Goal: Task Accomplishment & Management: Manage account settings

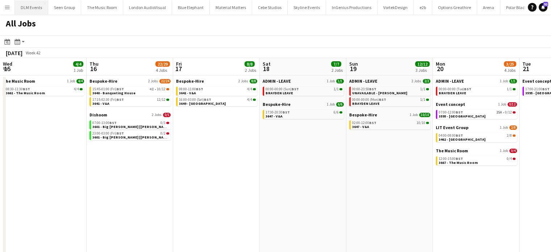
scroll to position [0, 290]
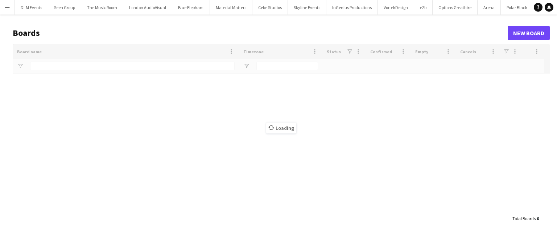
type input "******"
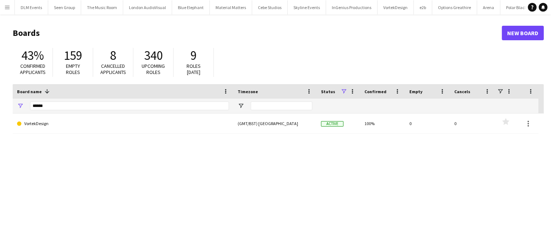
click at [7, 11] on button "Menu" at bounding box center [7, 7] width 15 height 15
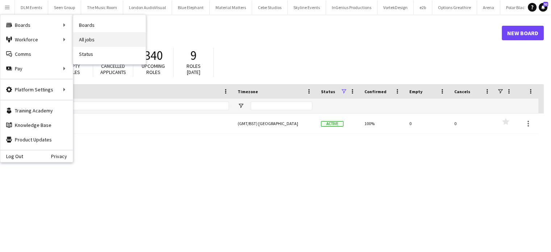
click at [99, 40] on link "All jobs" at bounding box center [109, 39] width 73 height 15
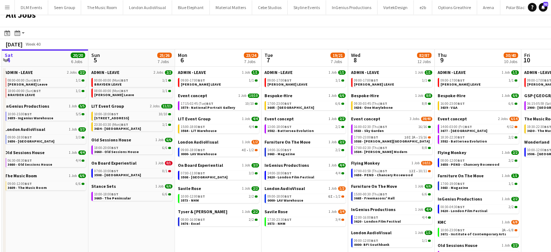
scroll to position [9, 0]
click at [240, 153] on link "09:00-18:00 BST 4I • 1/2 0000- LAV Warehouse" at bounding box center [219, 152] width 77 height 8
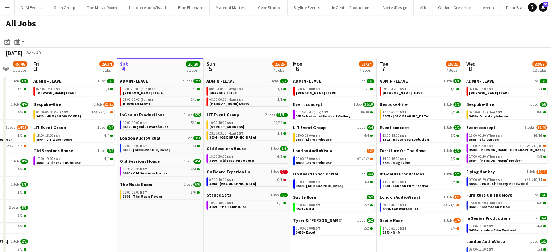
scroll to position [0, 219]
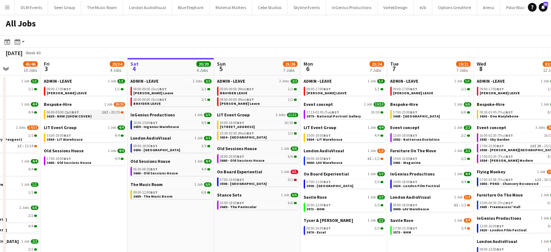
click at [106, 115] on link "06:00-05:00 (Sat) BST 26I • 20/25 3629 - NHM (SHOW COVER)" at bounding box center [85, 114] width 77 height 8
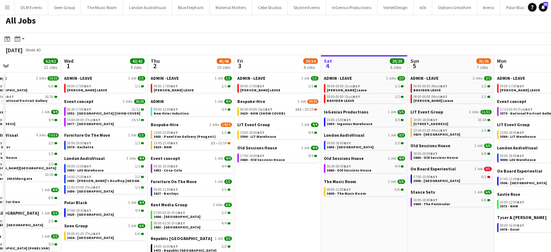
scroll to position [0, 199]
click at [95, 234] on span "BST" at bounding box center [95, 233] width 7 height 5
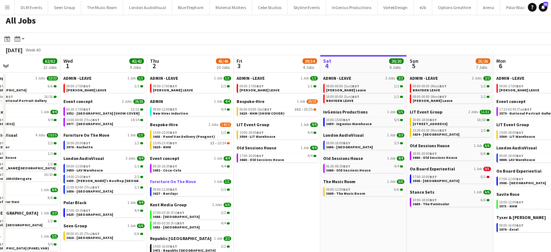
scroll to position [0, 0]
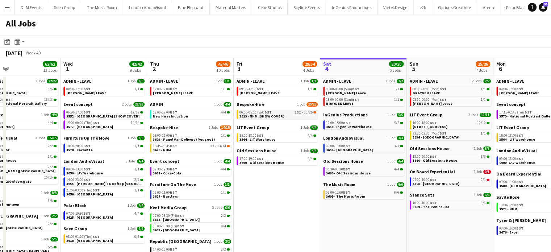
click at [289, 116] on link "06:00-05:00 (Sat) BST 26I • 20/25 3629 - NHM (SHOW COVER)" at bounding box center [278, 114] width 77 height 8
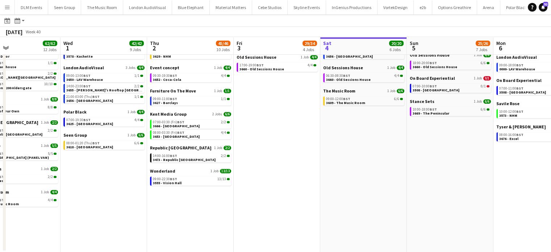
click at [7, 9] on app-icon "Menu" at bounding box center [7, 7] width 6 height 6
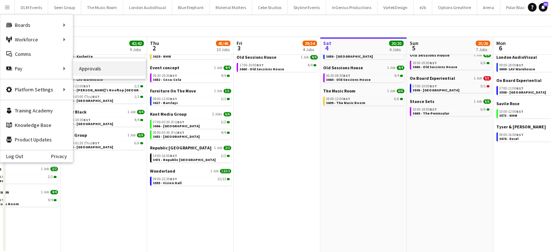
click at [100, 66] on link "Approvals" at bounding box center [109, 68] width 73 height 15
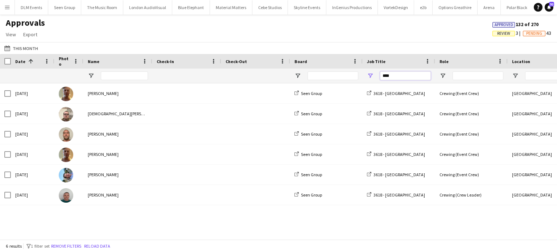
click at [402, 75] on input "****" at bounding box center [405, 75] width 51 height 9
type input "****"
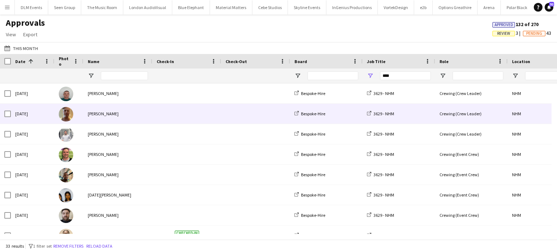
click at [219, 107] on div at bounding box center [186, 114] width 69 height 20
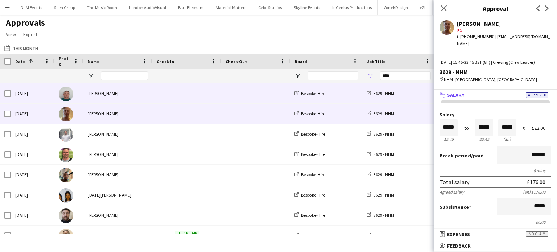
click at [211, 94] on span at bounding box center [187, 93] width 60 height 20
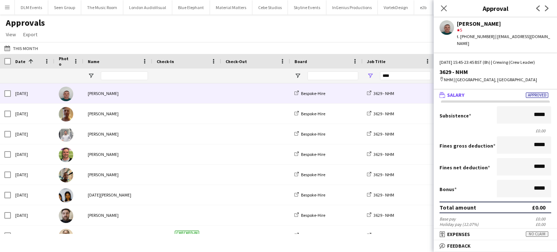
scroll to position [111, 0]
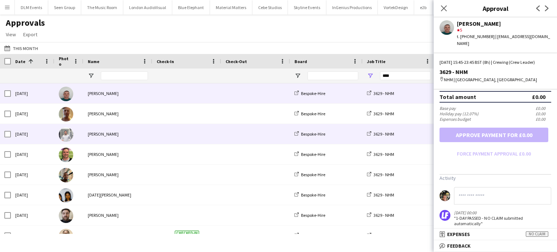
click at [219, 139] on div at bounding box center [186, 134] width 69 height 20
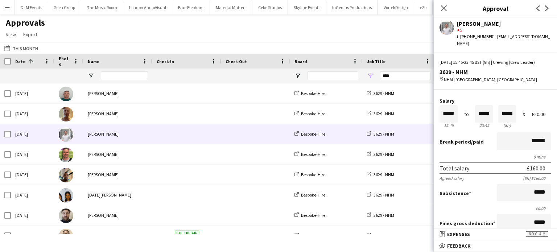
scroll to position [0, 0]
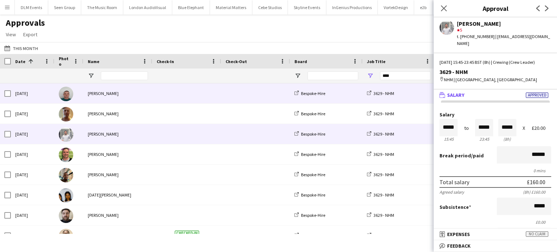
click at [231, 90] on span at bounding box center [256, 93] width 60 height 20
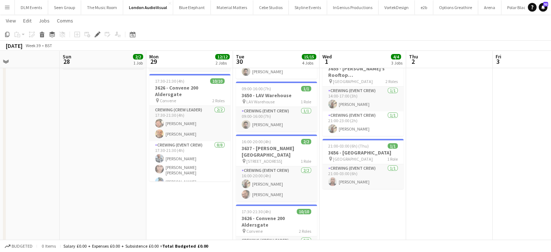
scroll to position [82, 0]
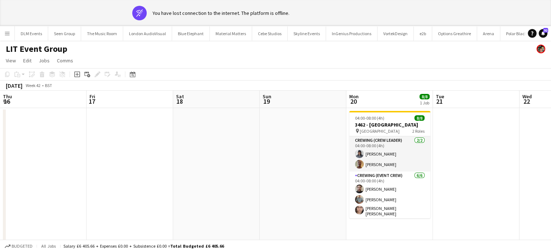
scroll to position [0, 249]
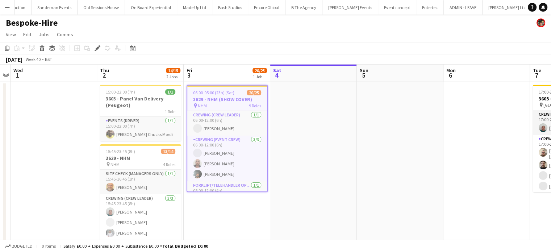
scroll to position [0, 2130]
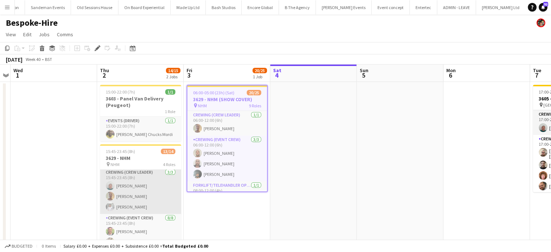
click at [161, 186] on app-card-role "Crewing (Crew Leader) 3/3 15:45-23:45 (8h) Brayden Davison Jason Aspinall Graha…" at bounding box center [140, 191] width 81 height 46
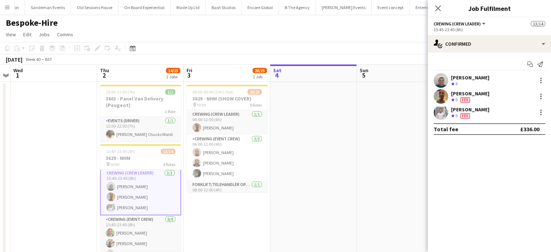
scroll to position [26, 0]
click at [541, 80] on div at bounding box center [541, 80] width 1 height 1
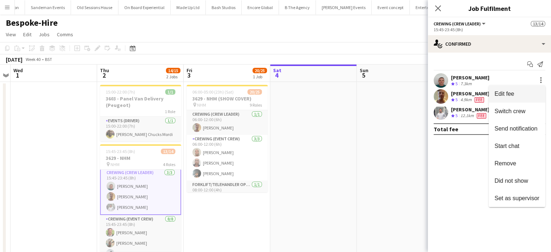
click at [517, 92] on span "Edit fee" at bounding box center [517, 94] width 45 height 7
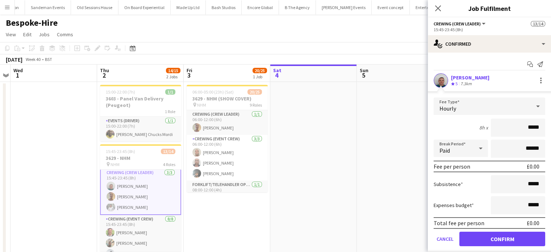
click at [514, 164] on div "Fee per person £0.00" at bounding box center [490, 167] width 112 height 12
click at [538, 128] on input "*****" at bounding box center [518, 128] width 54 height 18
type input "*****"
click at [505, 240] on button "Confirm" at bounding box center [503, 239] width 86 height 15
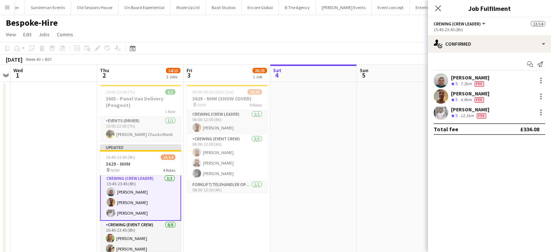
click at [393, 171] on app-date-cell at bounding box center [400, 174] width 87 height 185
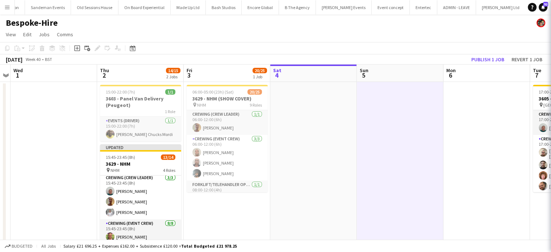
scroll to position [26, 0]
click at [495, 53] on app-toolbar "Copy Paste Paste Ctrl+V Paste with crew Ctrl+Shift+V Paste linked Job Delete Gr…" at bounding box center [275, 48] width 551 height 12
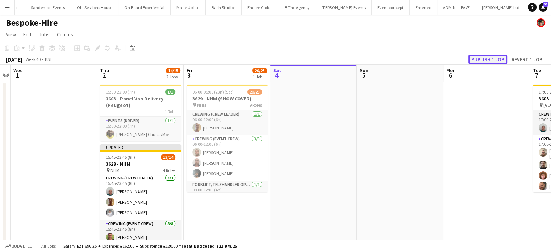
click at [496, 61] on button "Publish 1 job" at bounding box center [488, 59] width 39 height 9
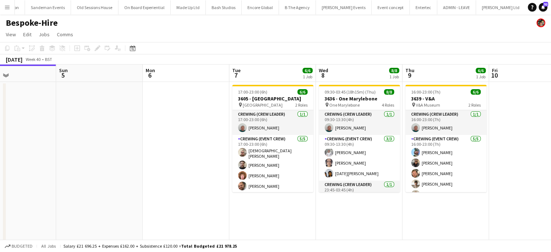
scroll to position [0, 290]
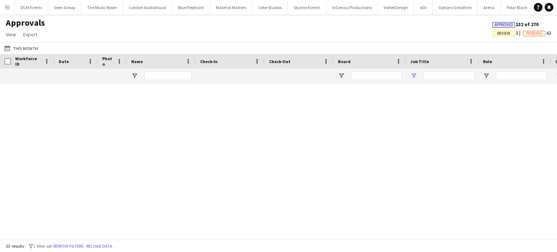
type input "****"
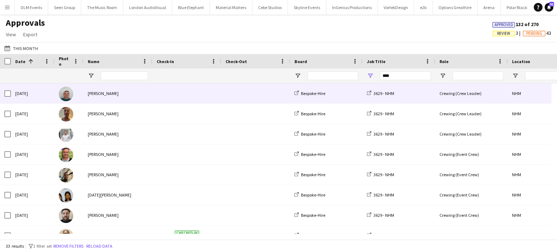
click at [247, 98] on span at bounding box center [256, 93] width 60 height 20
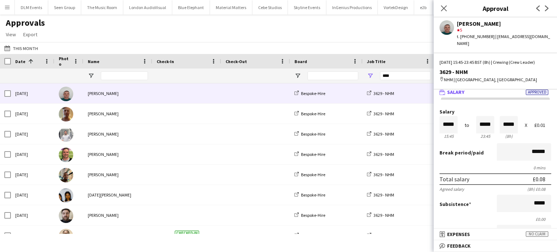
scroll to position [4, 0]
click at [487, 121] on input "*****" at bounding box center [485, 123] width 18 height 17
type input "*****"
click at [480, 108] on div at bounding box center [480, 111] width 9 height 7
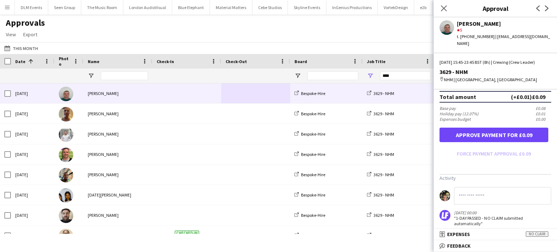
scroll to position [202, 0]
click at [501, 187] on input at bounding box center [502, 195] width 97 height 17
type input "*********"
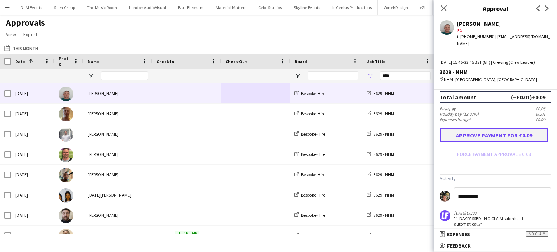
click at [475, 130] on button "Approve payment for £0.09" at bounding box center [493, 135] width 109 height 15
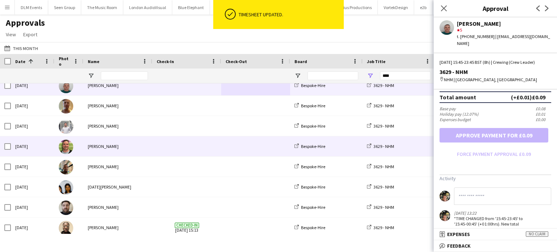
scroll to position [11, 0]
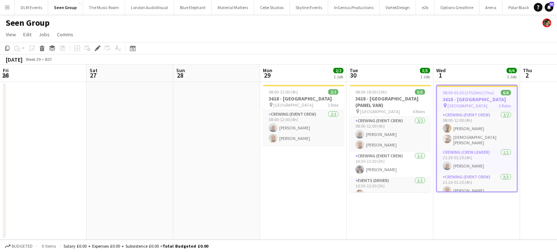
scroll to position [33, 0]
